Goal: Task Accomplishment & Management: Manage account settings

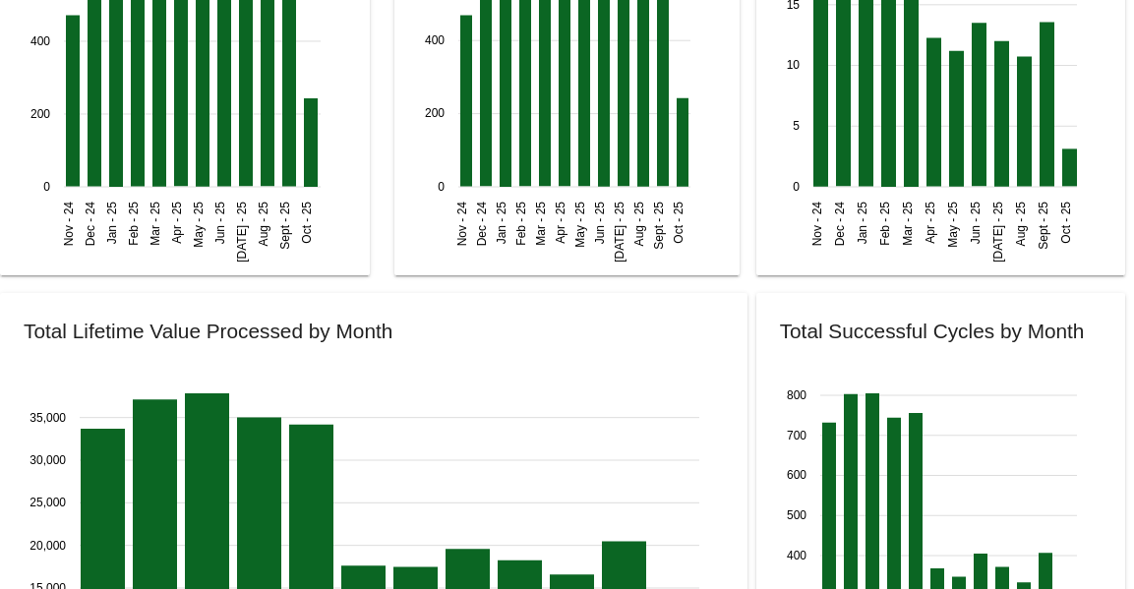
scroll to position [2702, 0]
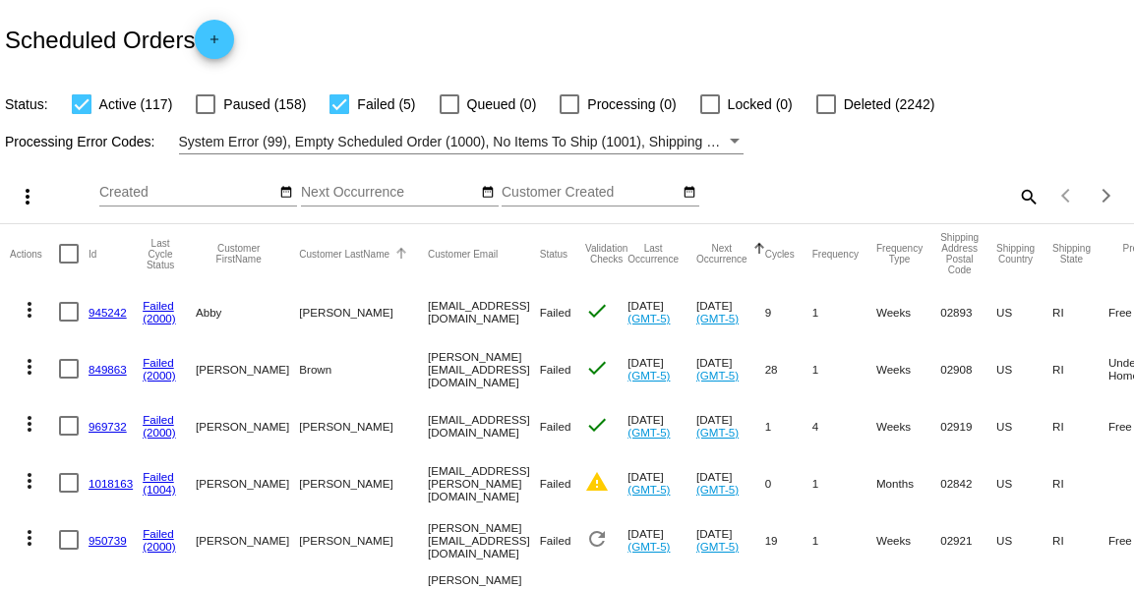
click at [302, 240] on mat-header-cell "Customer LastName" at bounding box center [363, 253] width 129 height 59
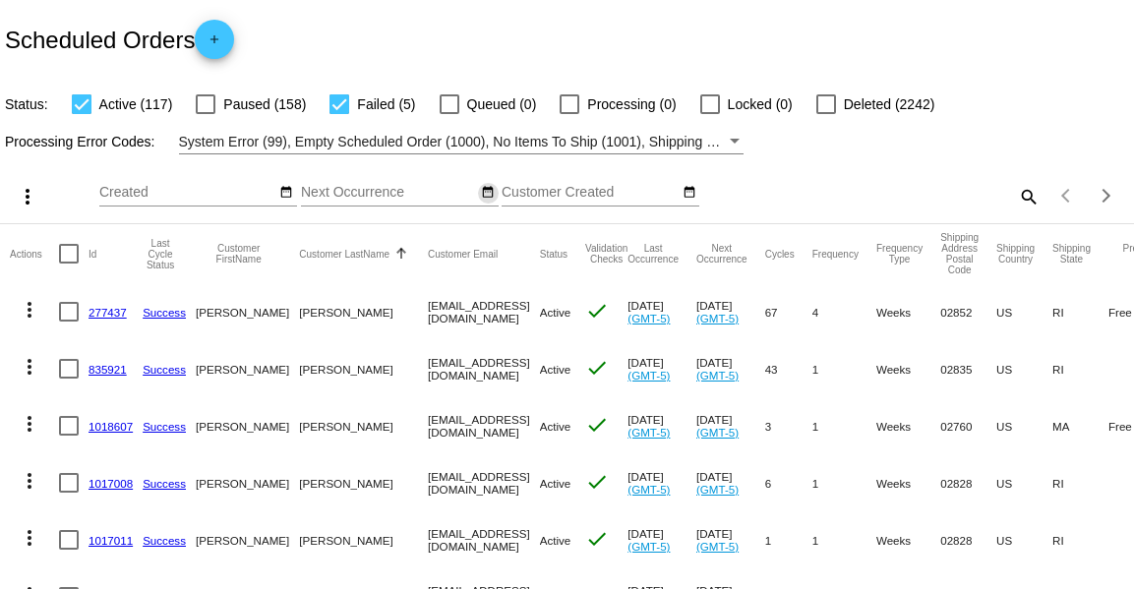
click at [482, 197] on mat-icon "date_range" at bounding box center [488, 193] width 14 height 16
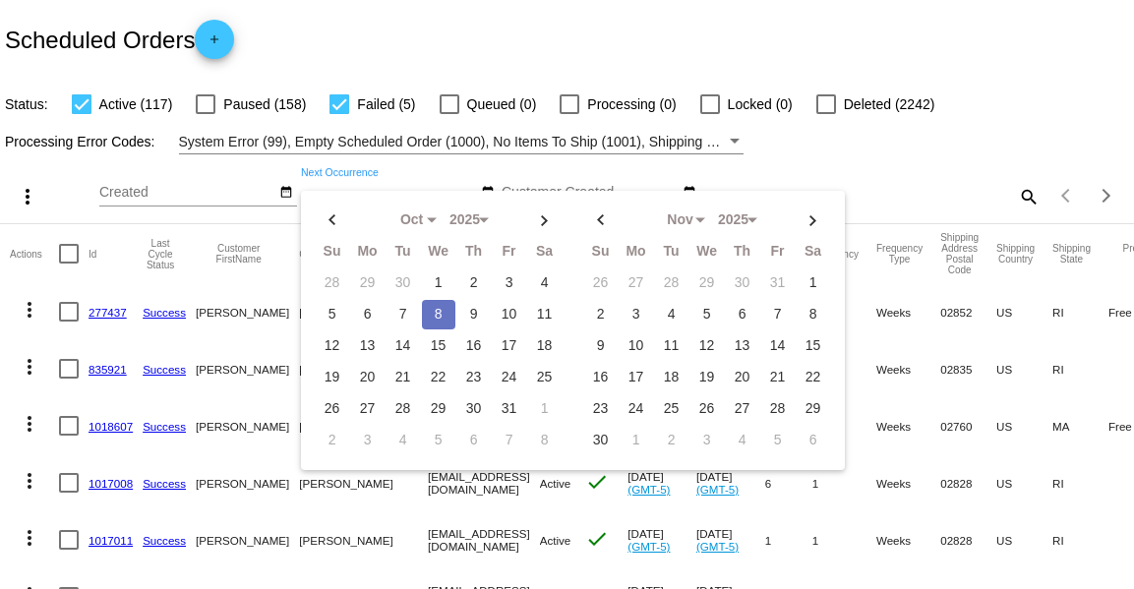
click at [438, 317] on td "8" at bounding box center [438, 315] width 33 height 30
click at [555, 318] on td "11" at bounding box center [544, 315] width 33 height 30
type input "[DATE] - [DATE]"
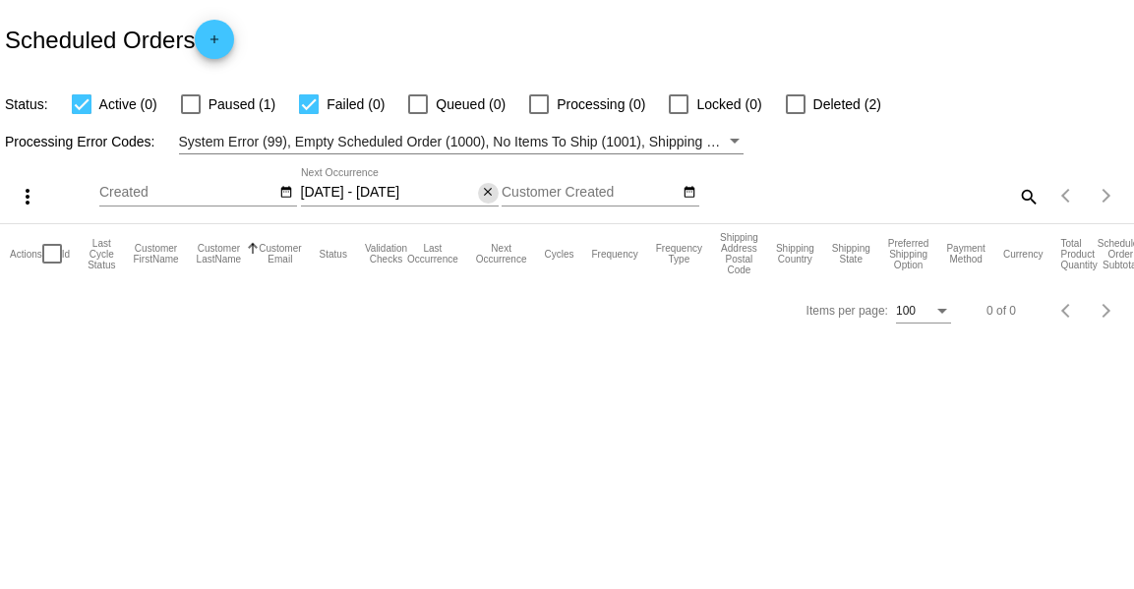
click at [486, 195] on mat-icon "close" at bounding box center [488, 193] width 14 height 16
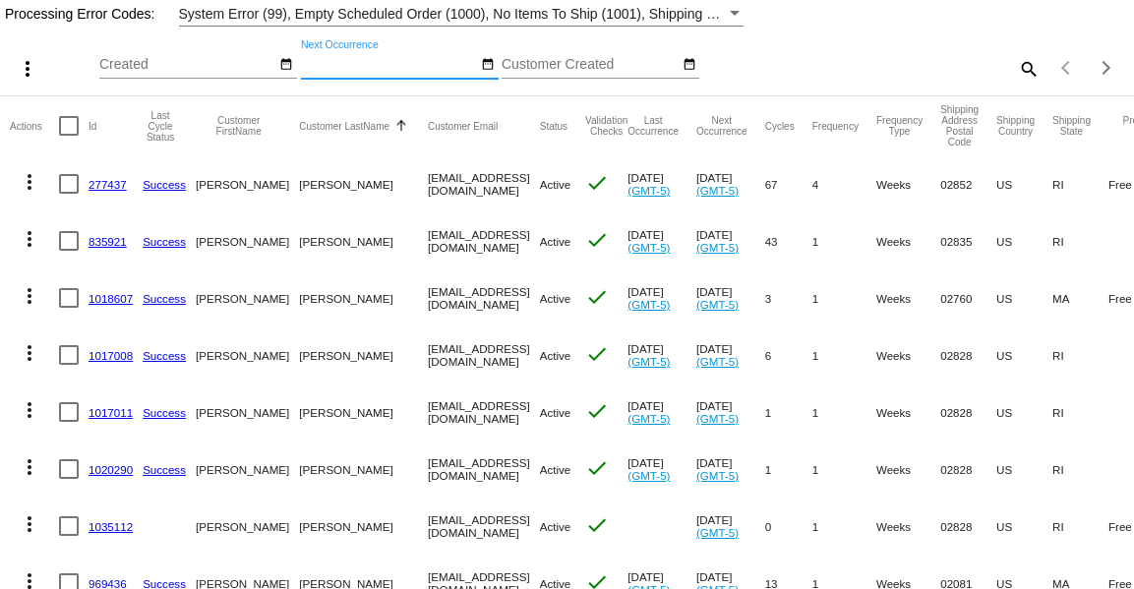
scroll to position [131, 0]
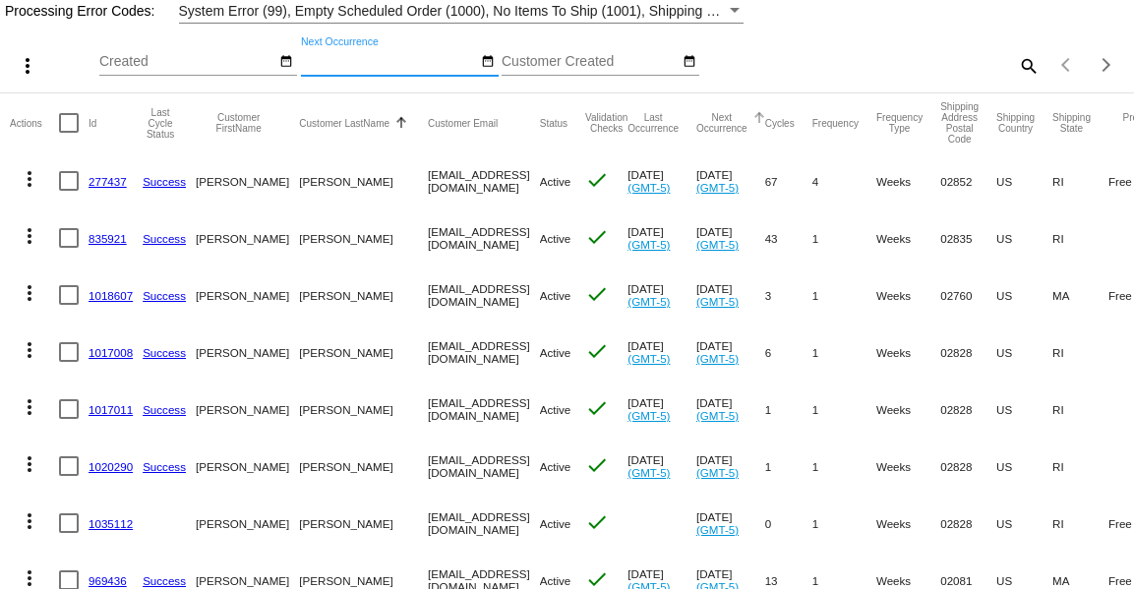
click at [734, 120] on button "Next Occurrence" at bounding box center [722, 123] width 51 height 22
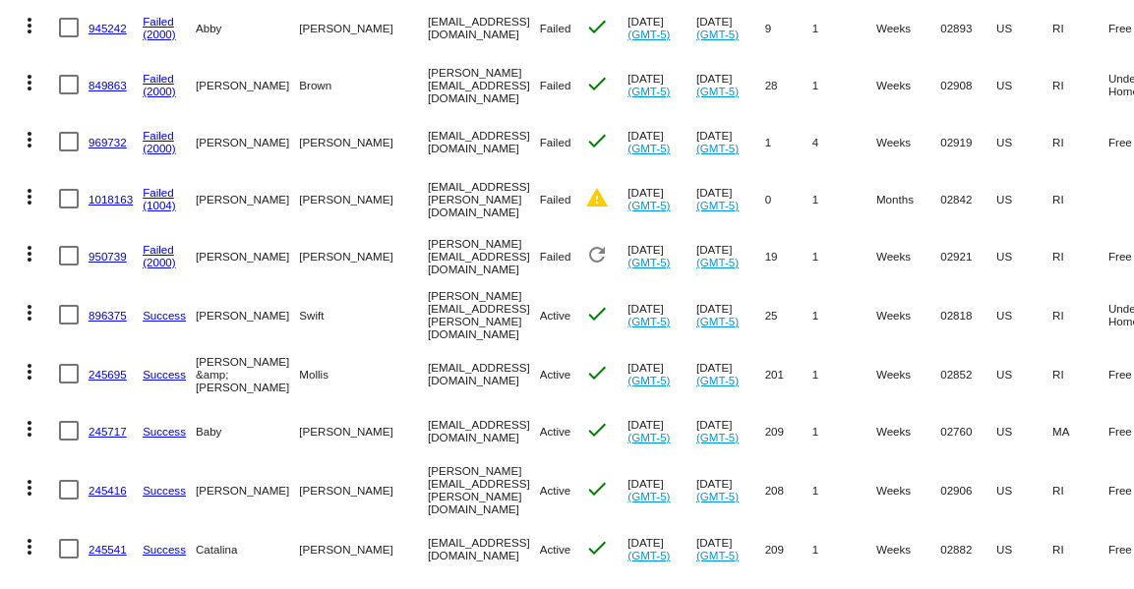
scroll to position [281, 0]
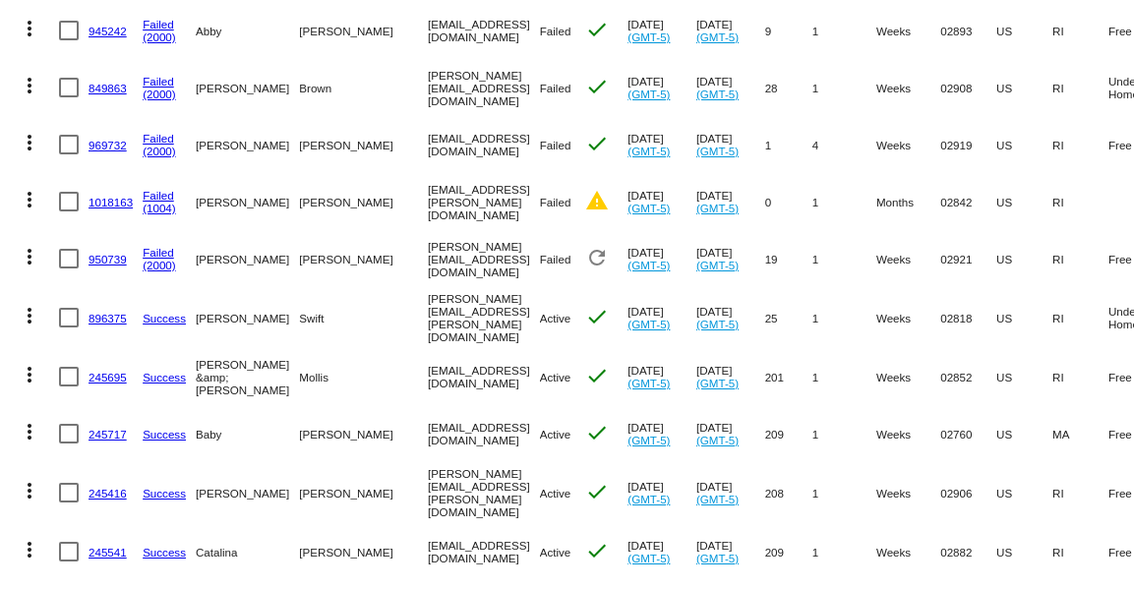
click at [122, 266] on link "950739" at bounding box center [108, 259] width 38 height 13
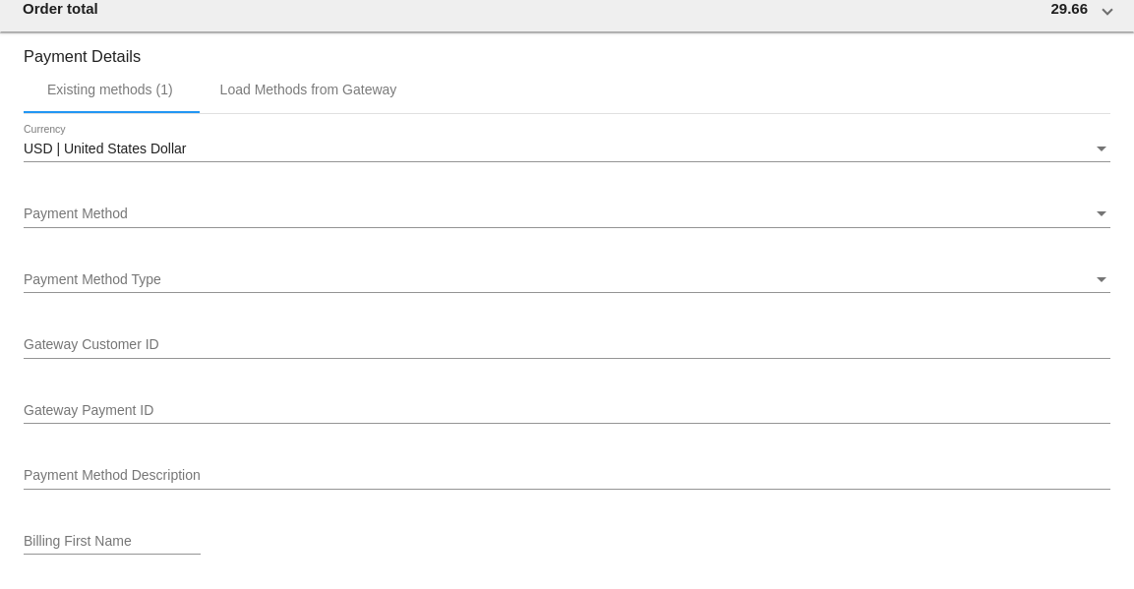
scroll to position [2064, 0]
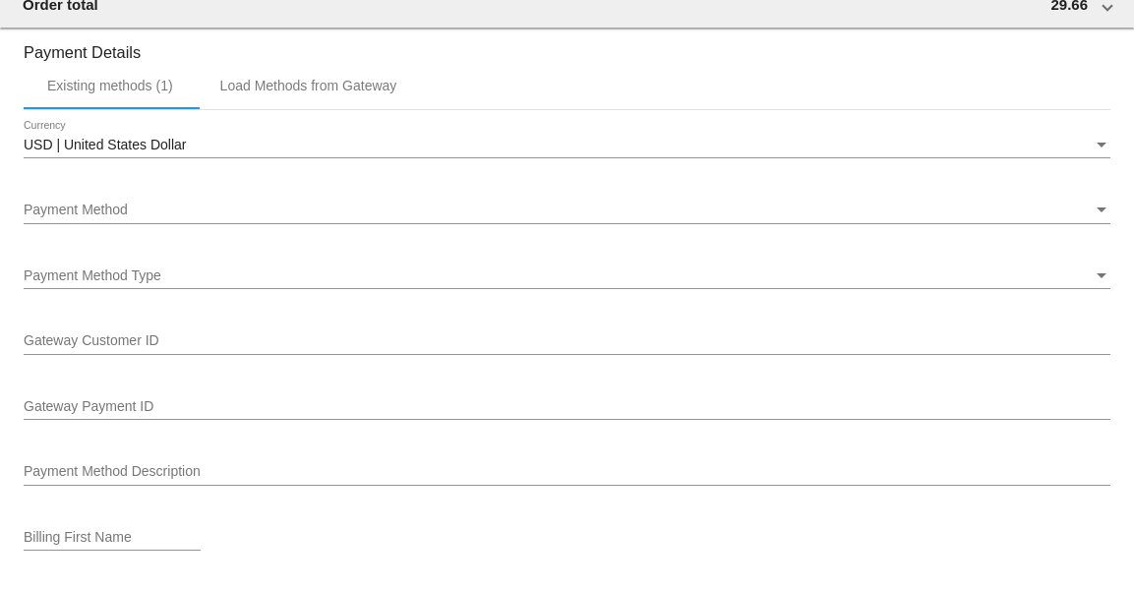
click at [234, 214] on div "Payment Method" at bounding box center [558, 211] width 1069 height 16
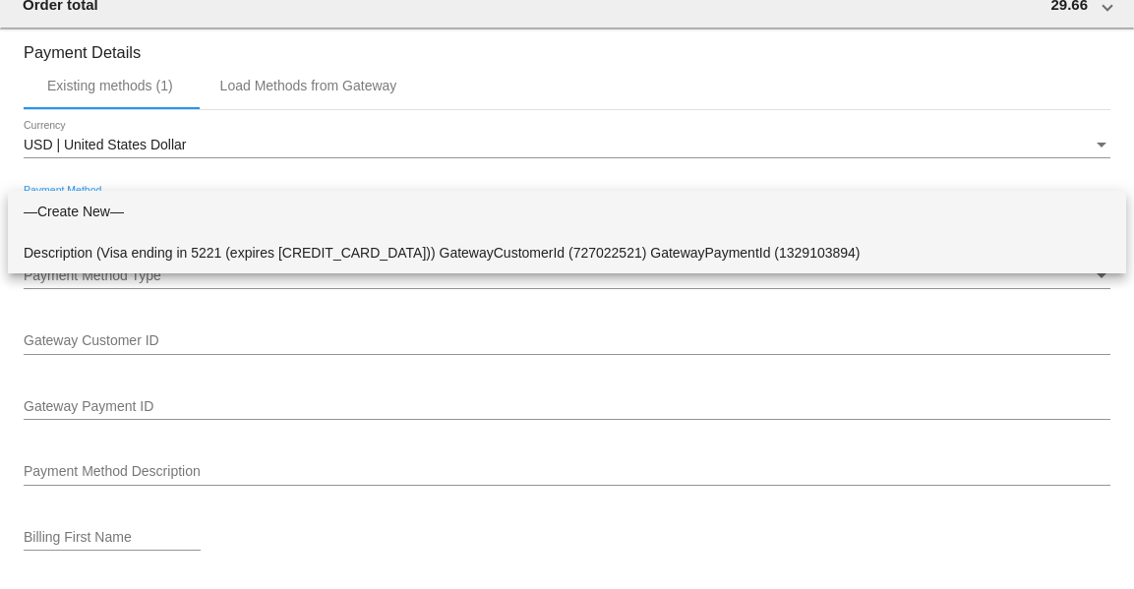
click at [245, 261] on span "Description (Visa ending in 5221 (expires [CREDIT_CARD_DATA])) GatewayCustomerI…" at bounding box center [567, 252] width 1087 height 41
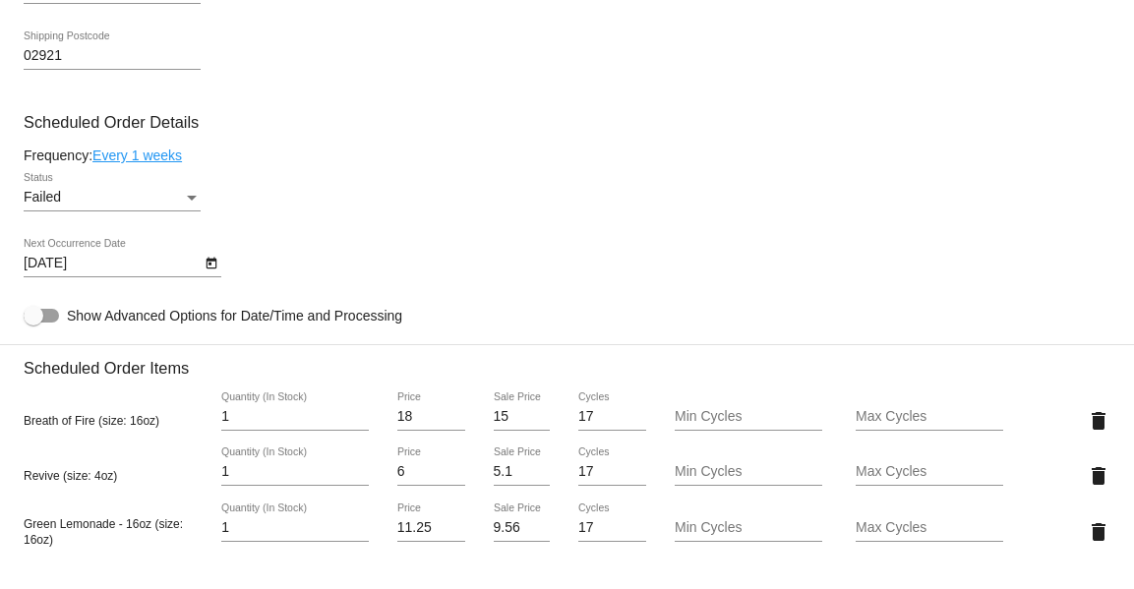
scroll to position [1113, 0]
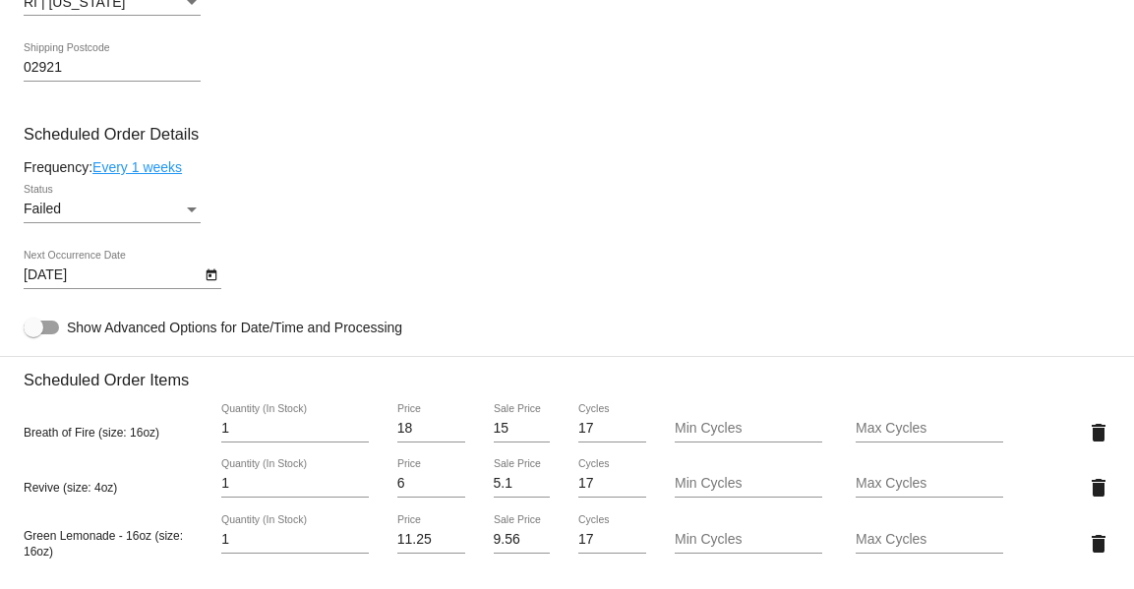
click at [187, 213] on div "Status" at bounding box center [192, 210] width 10 height 5
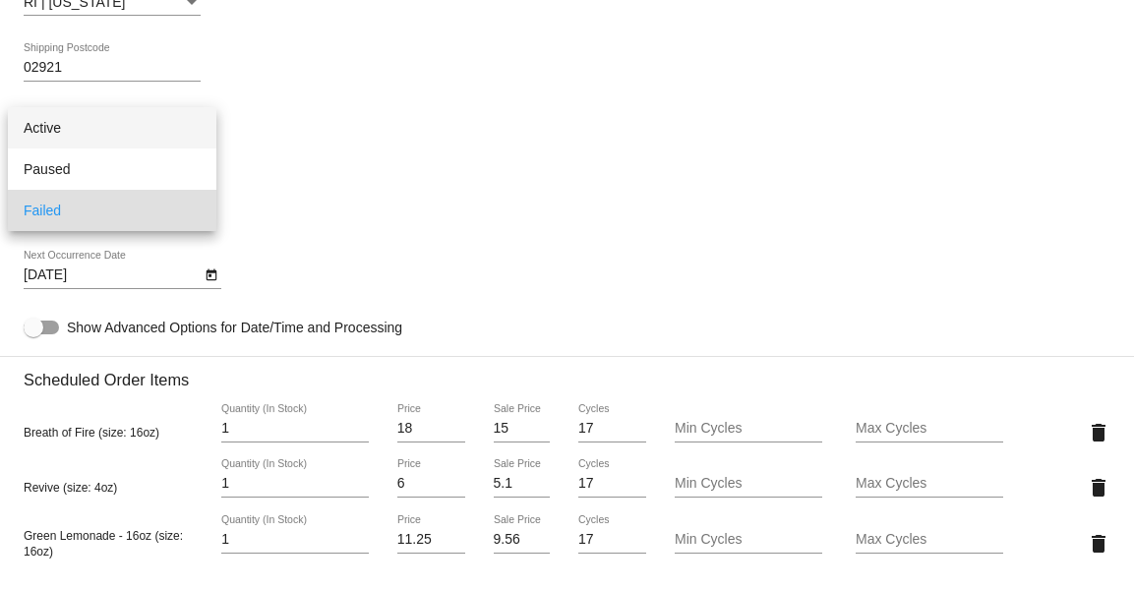
click at [94, 120] on span "Active" at bounding box center [112, 127] width 177 height 41
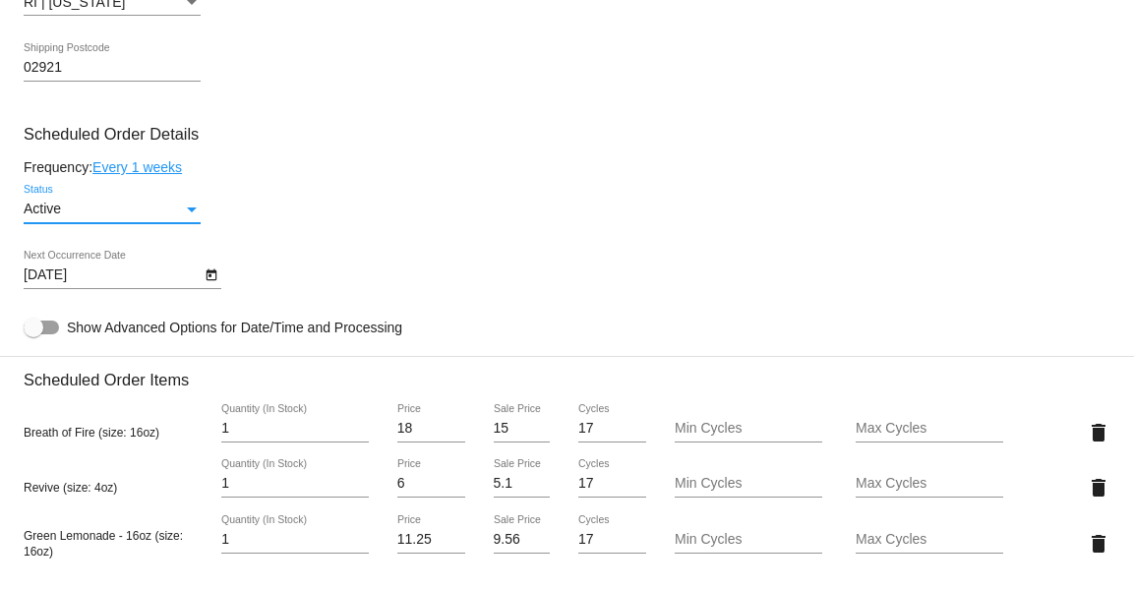
click at [211, 269] on icon "Open calendar" at bounding box center [212, 276] width 14 height 24
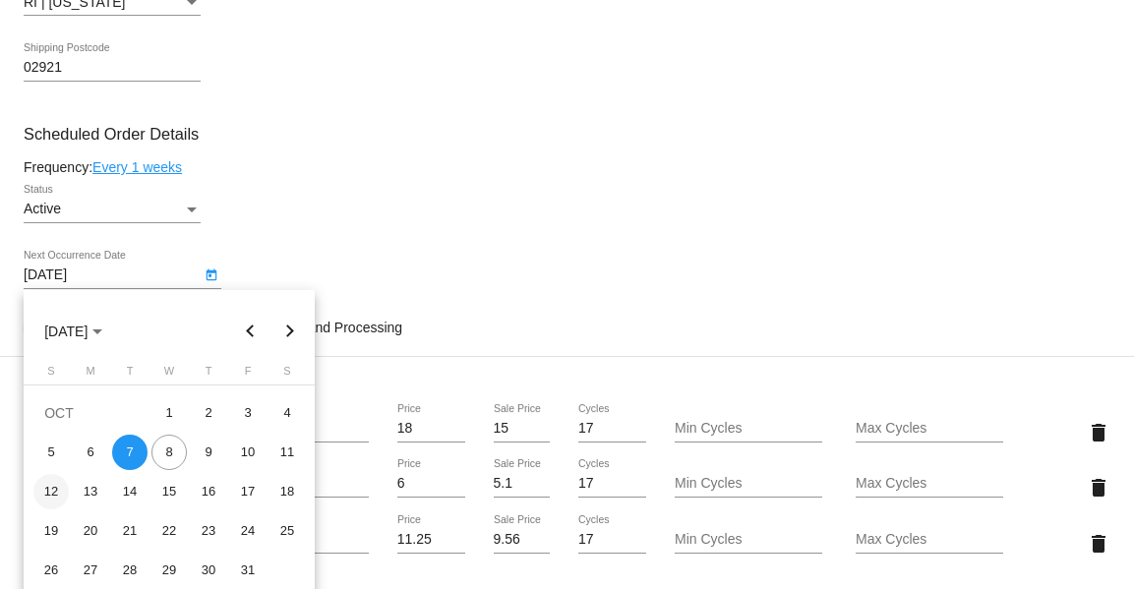
click at [49, 488] on div "12" at bounding box center [50, 491] width 35 height 35
type input "[DATE]"
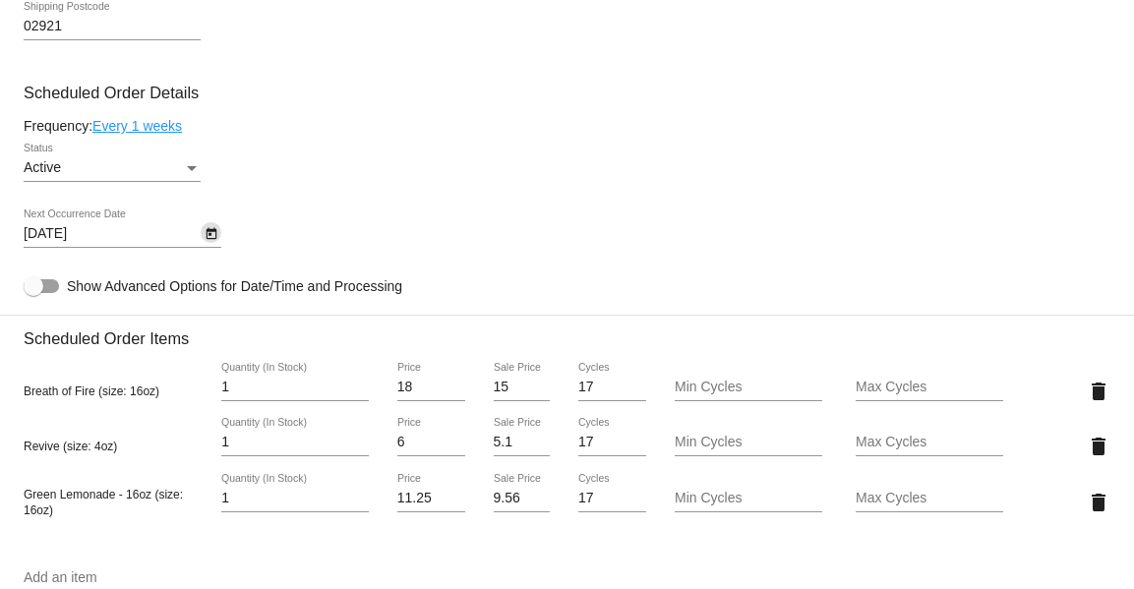
scroll to position [1071, 0]
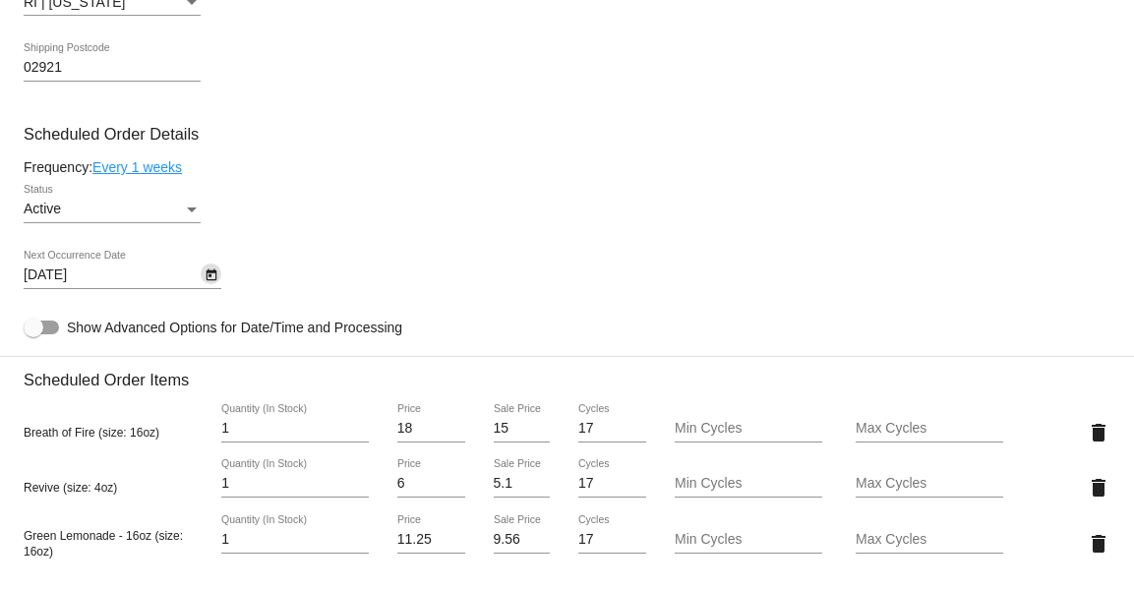
click at [213, 273] on icon "Open calendar" at bounding box center [211, 276] width 11 height 12
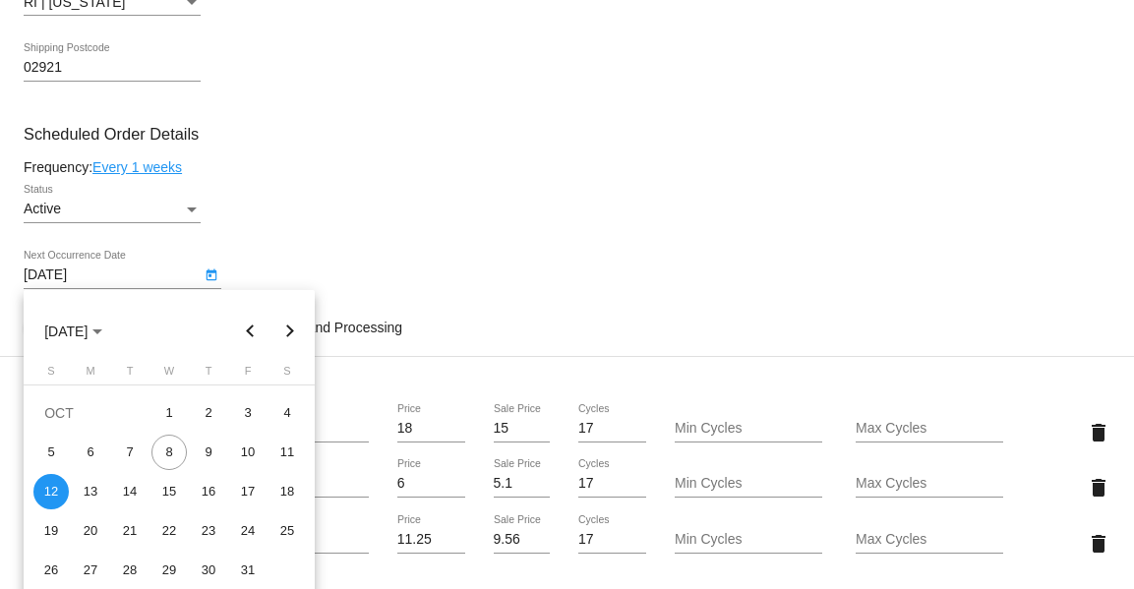
click at [234, 251] on div at bounding box center [567, 294] width 1134 height 589
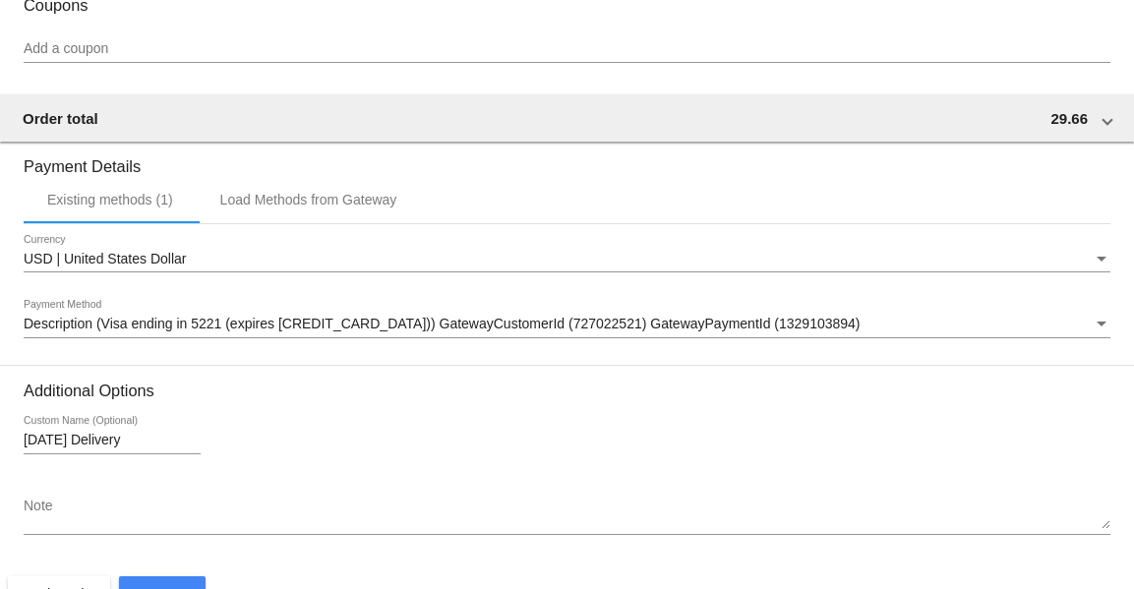
scroll to position [1964, 0]
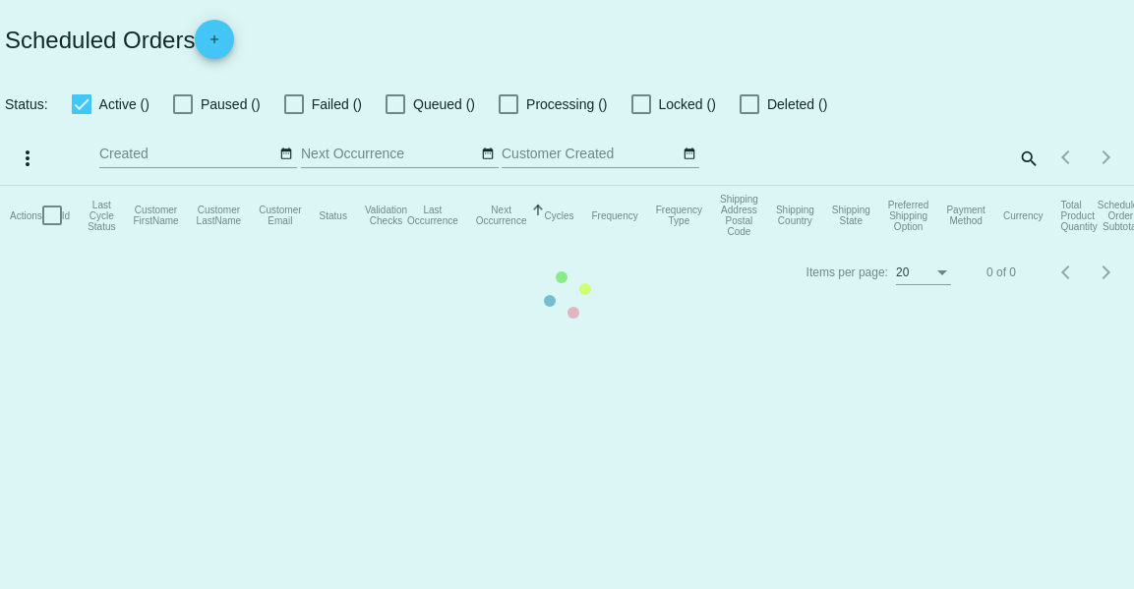
checkbox input "true"
